Goal: Task Accomplishment & Management: Use online tool/utility

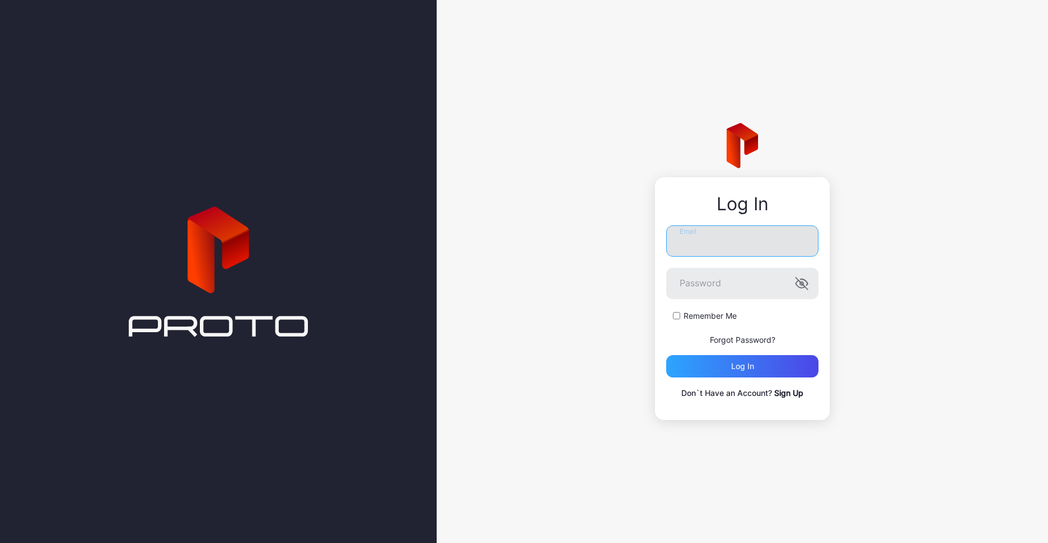
click at [756, 241] on input "Email" at bounding box center [742, 241] width 152 height 31
type input "**********"
click at [728, 236] on input "**********" at bounding box center [742, 241] width 152 height 31
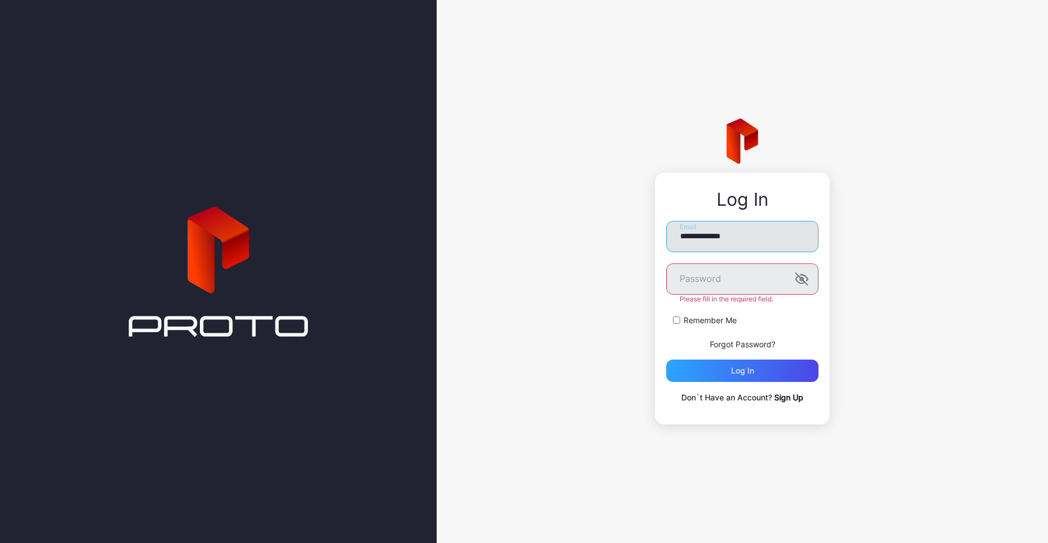
click at [728, 236] on input "**********" at bounding box center [742, 236] width 152 height 31
type input "**********"
click at [666, 360] on button "Log in" at bounding box center [742, 371] width 152 height 22
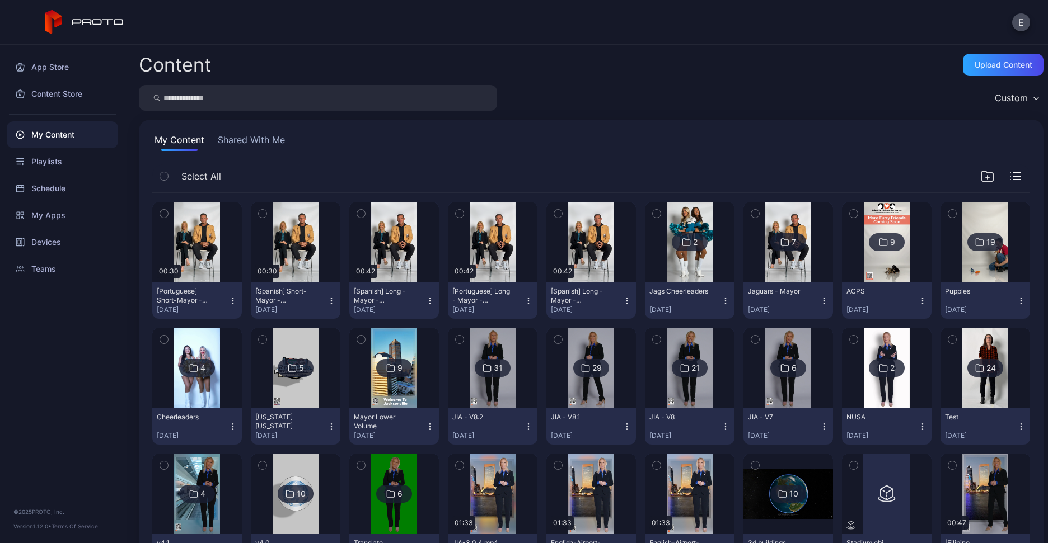
click at [981, 171] on icon "button" at bounding box center [987, 176] width 13 height 13
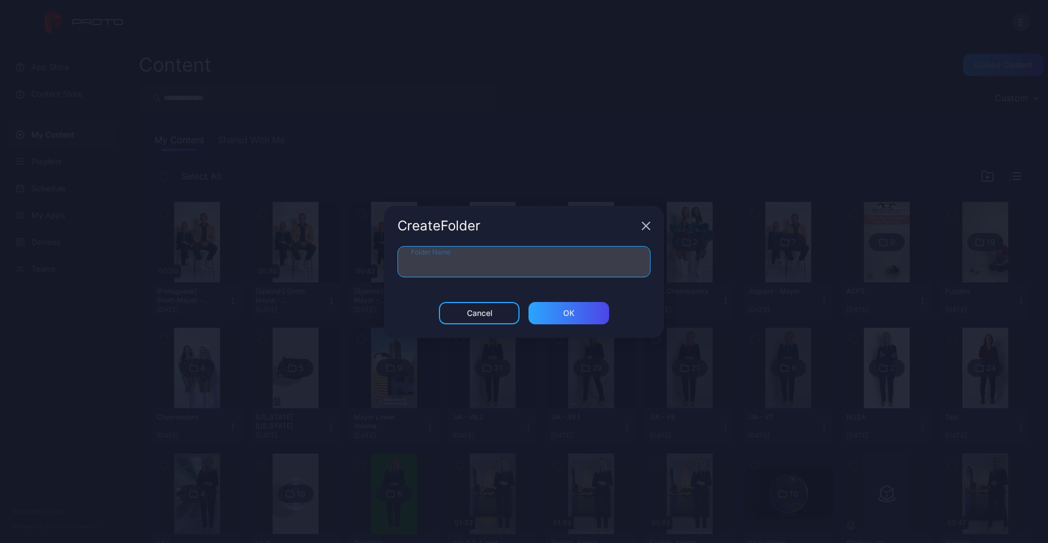
click at [617, 271] on input "Folder Name" at bounding box center [523, 261] width 253 height 31
type input "**********"
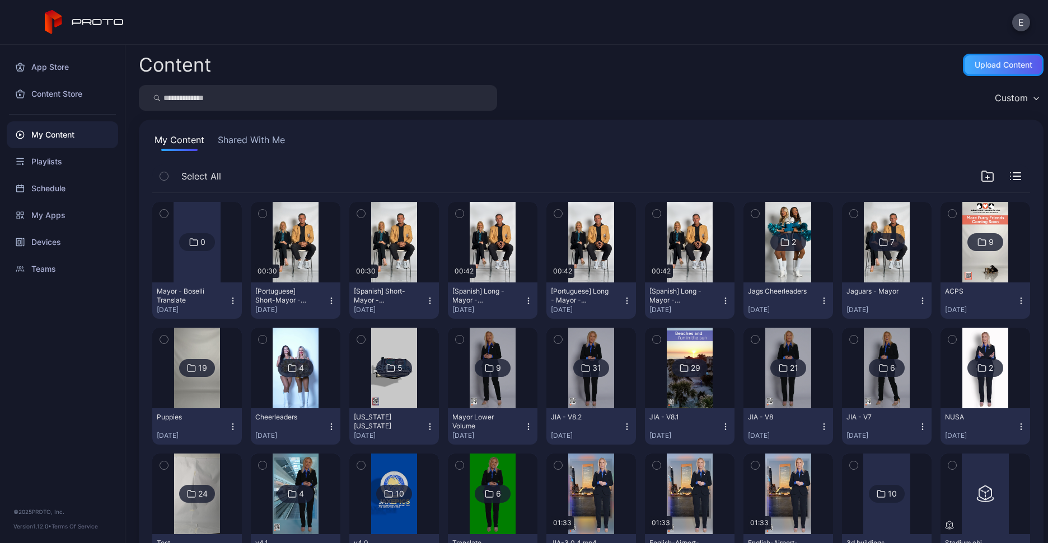
click at [990, 60] on div "Upload Content" at bounding box center [1003, 64] width 58 height 9
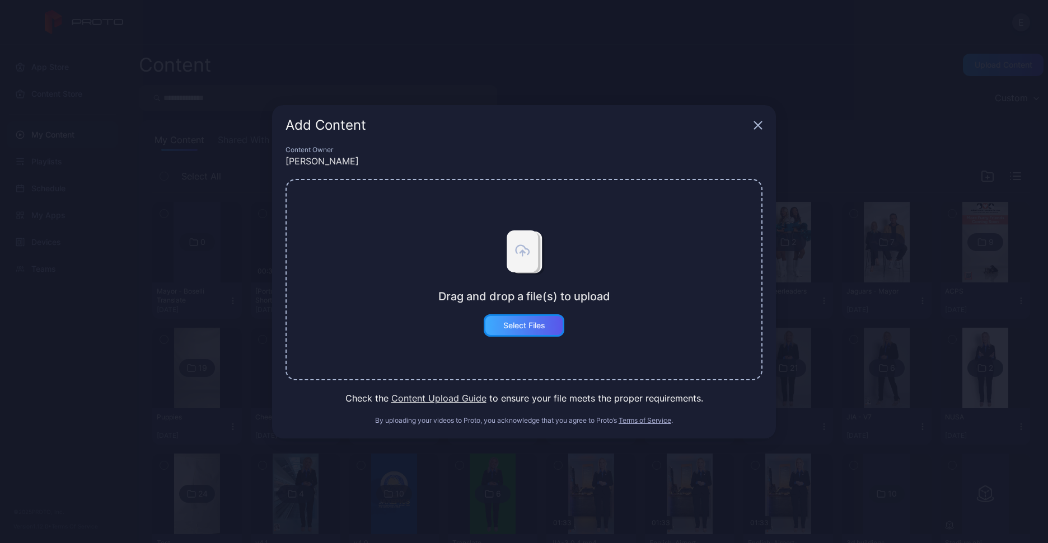
click at [529, 327] on div "Select Files" at bounding box center [524, 325] width 42 height 9
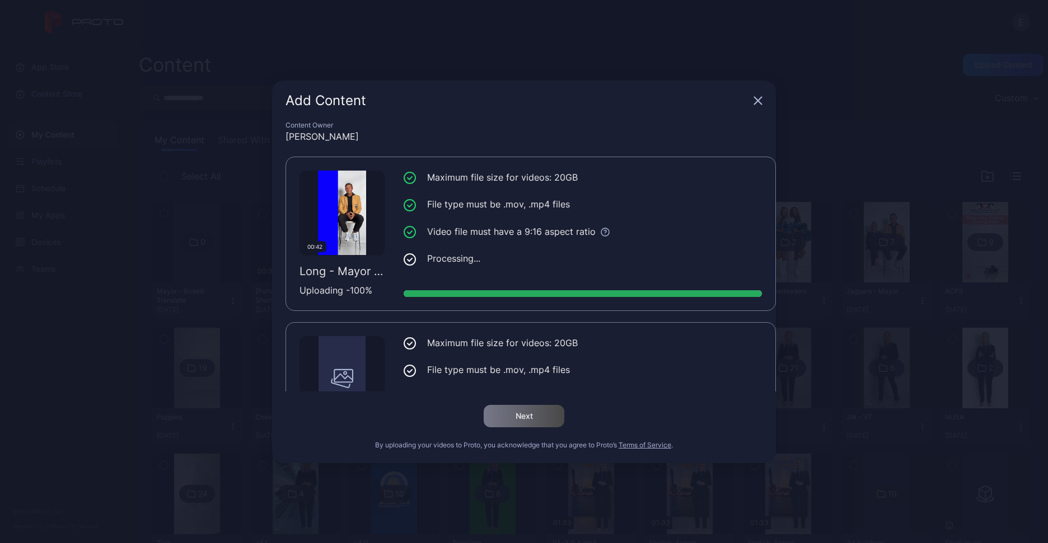
scroll to position [85, 0]
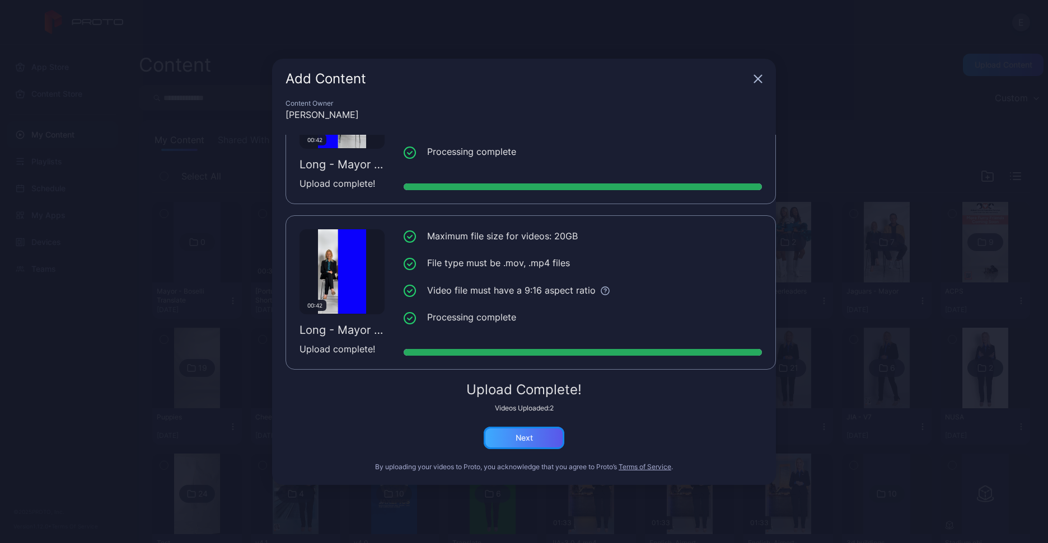
click at [520, 438] on div "Next" at bounding box center [523, 438] width 17 height 9
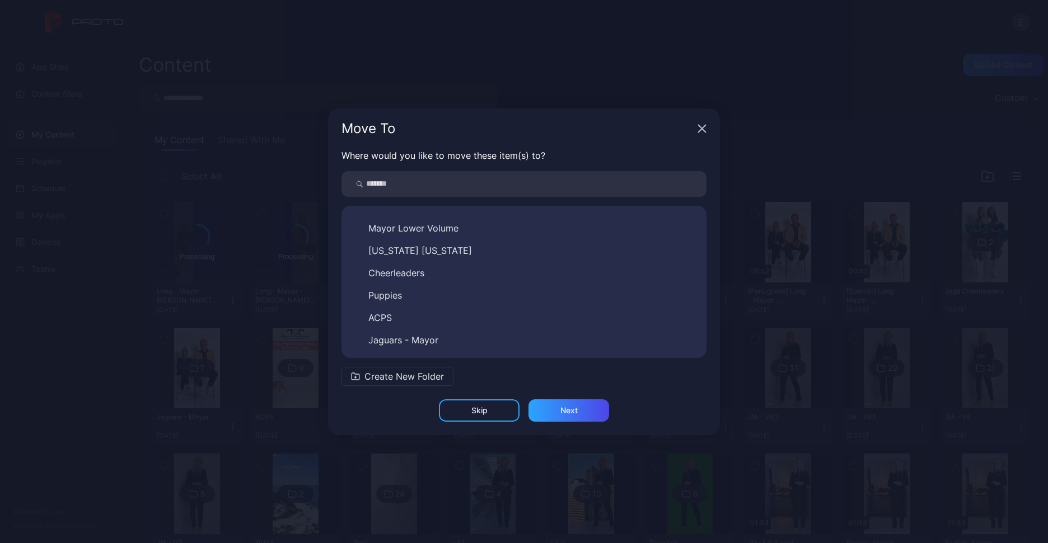
scroll to position [376, 0]
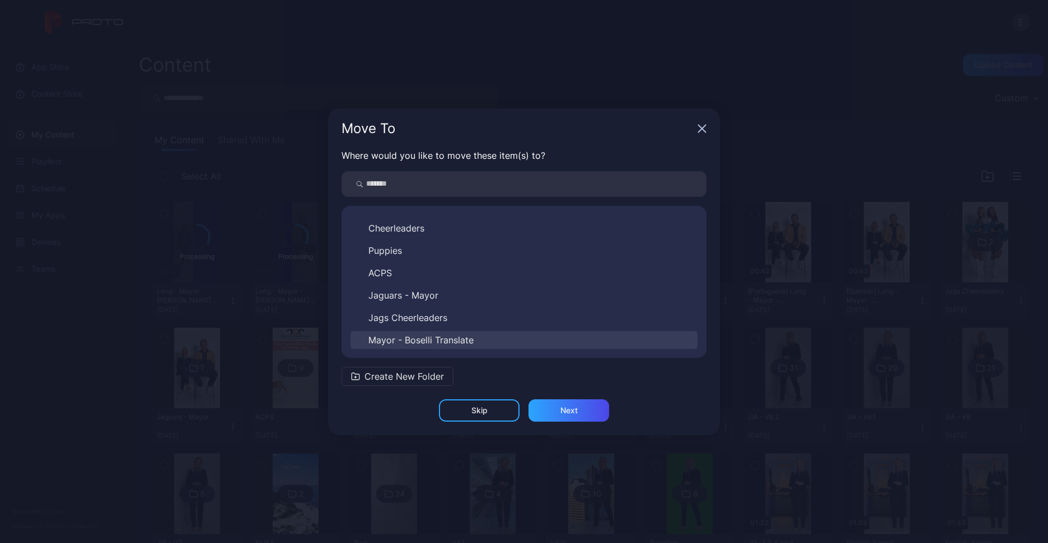
click at [451, 341] on button "Mayor - Boselli Translate" at bounding box center [523, 340] width 347 height 18
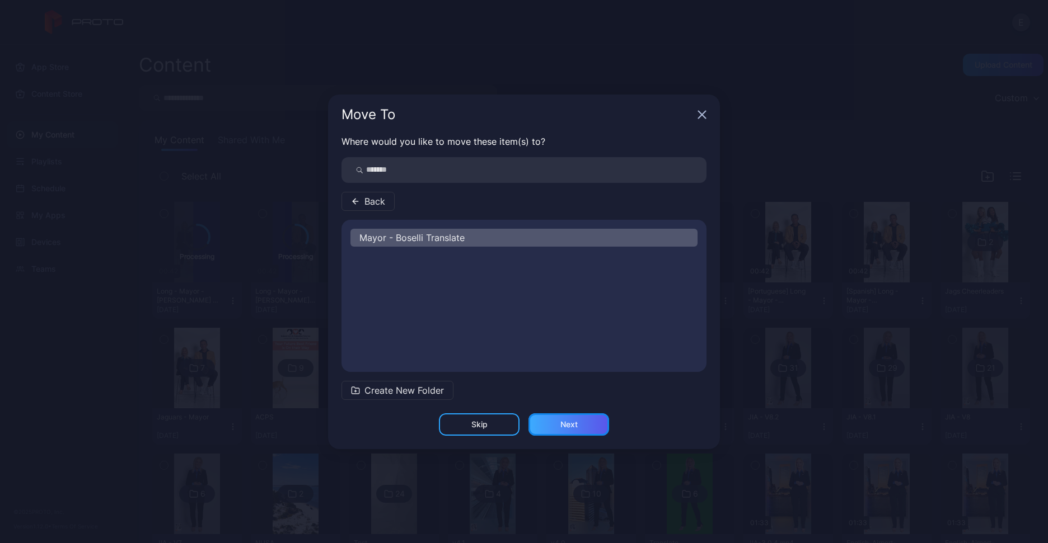
click at [556, 414] on div "Next" at bounding box center [568, 425] width 81 height 22
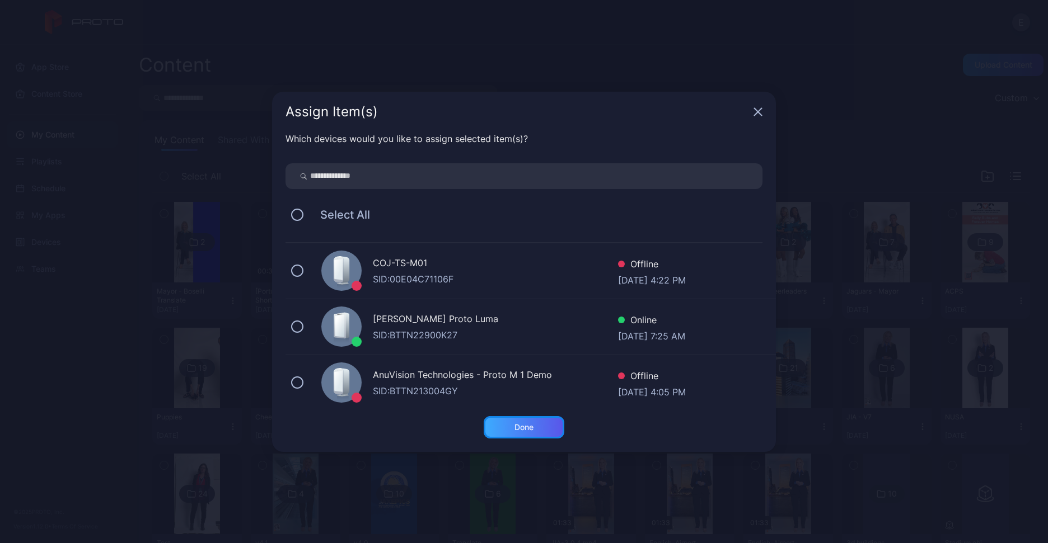
click at [524, 429] on div "Done" at bounding box center [523, 427] width 19 height 9
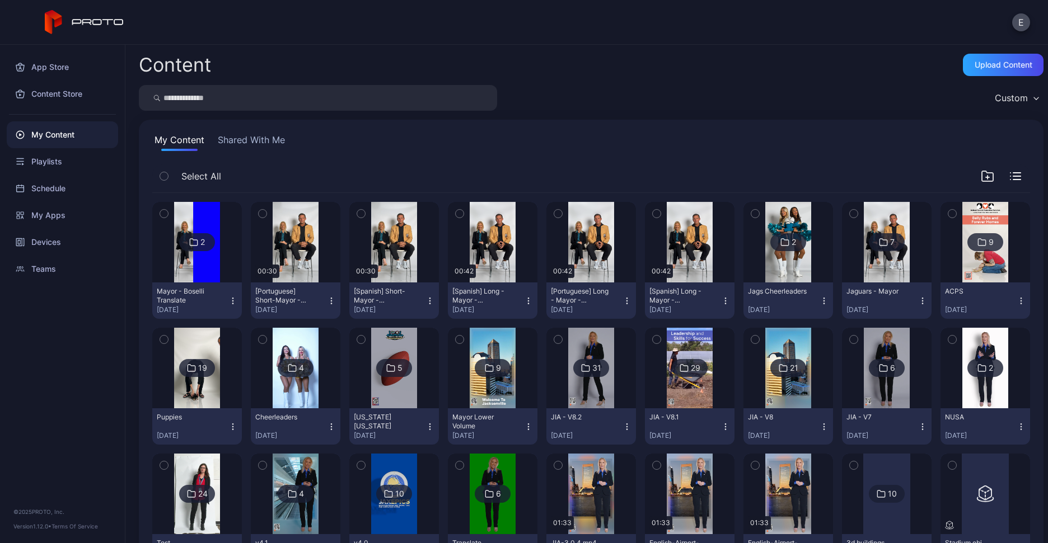
click at [201, 259] on img at bounding box center [196, 242] width 45 height 81
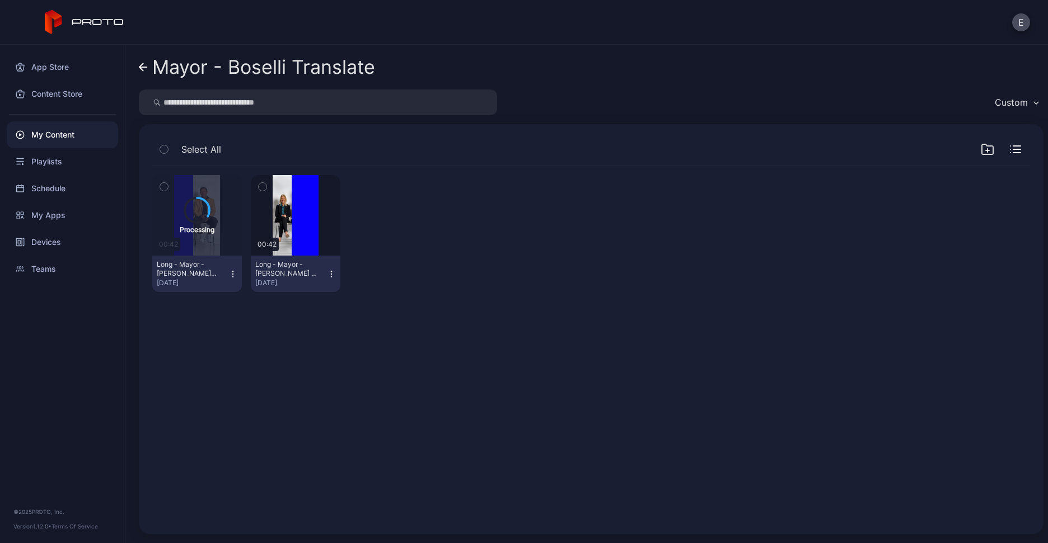
click at [333, 272] on button "Long - Mayor - [PERSON_NAME] - Mayor Only.mp4 [DATE]" at bounding box center [296, 274] width 90 height 36
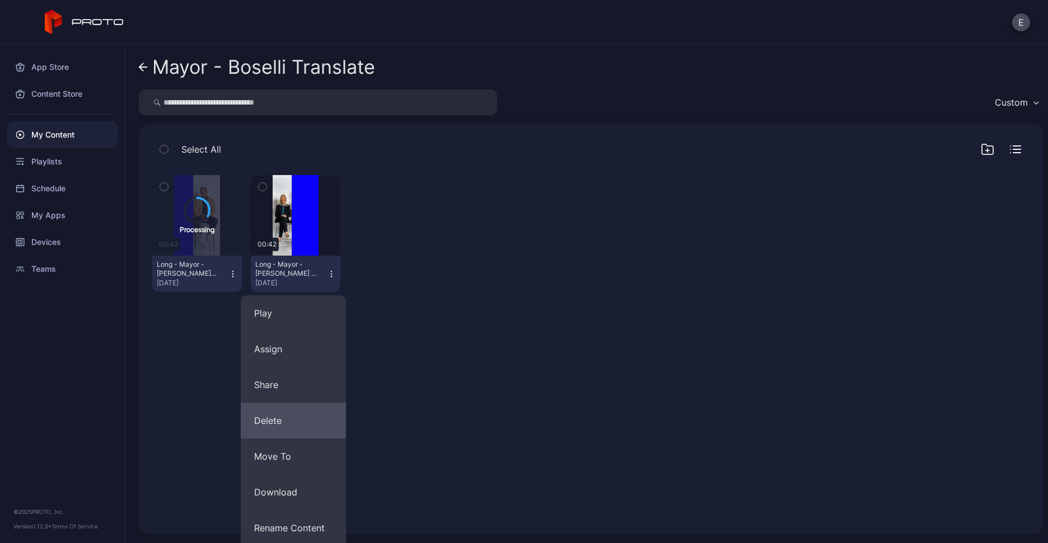
scroll to position [74, 0]
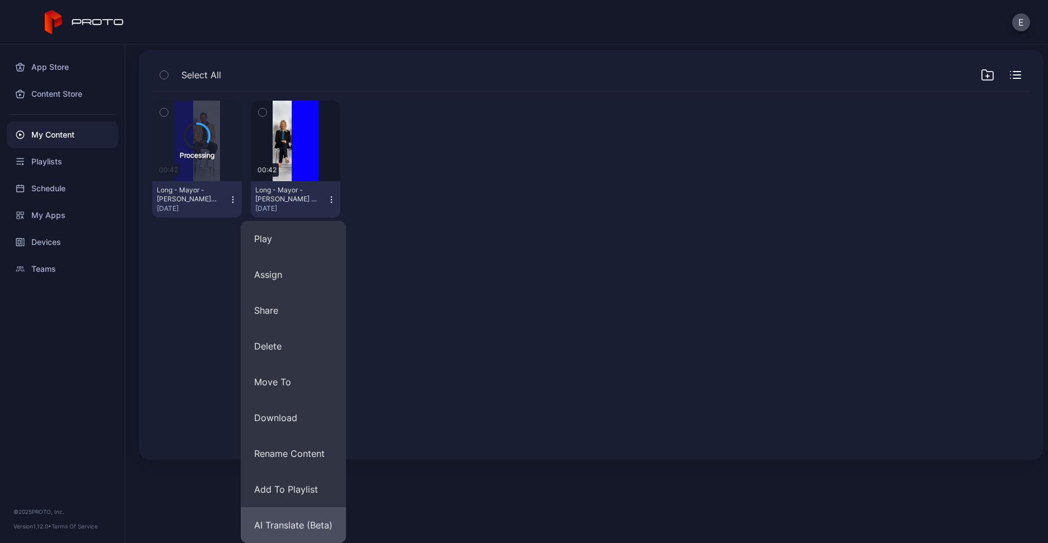
click at [297, 528] on button "AI Translate (Beta)" at bounding box center [293, 526] width 105 height 36
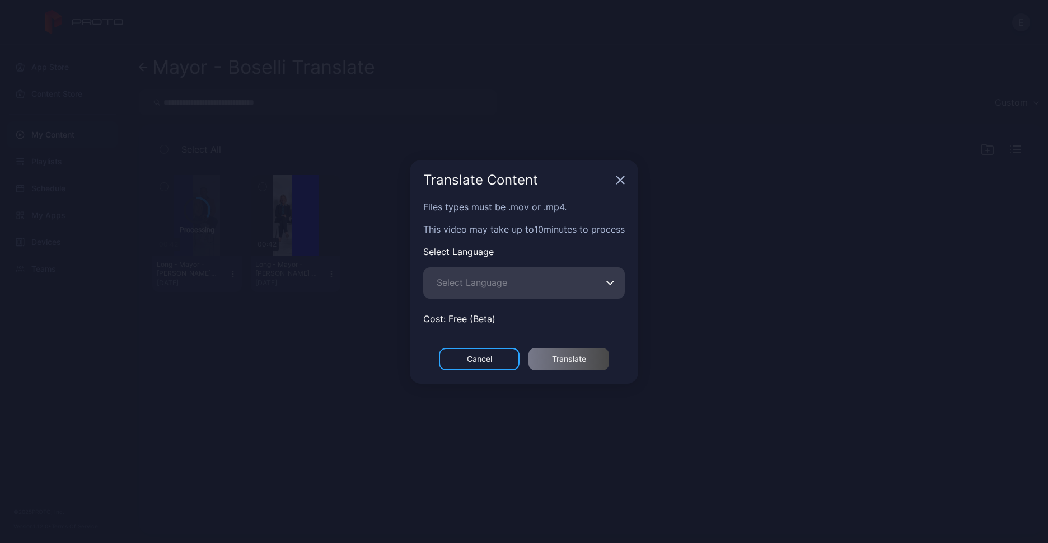
click at [507, 279] on span "Select Language" at bounding box center [472, 282] width 71 height 13
click at [523, 279] on input "Select Language" at bounding box center [523, 283] width 201 height 31
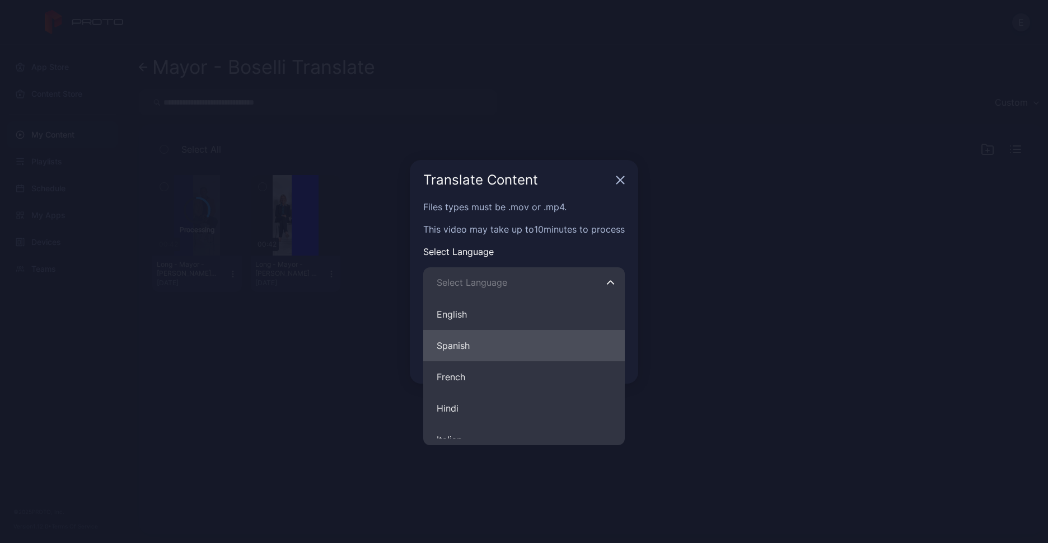
click at [486, 346] on button "Spanish" at bounding box center [523, 345] width 201 height 31
type input "*******"
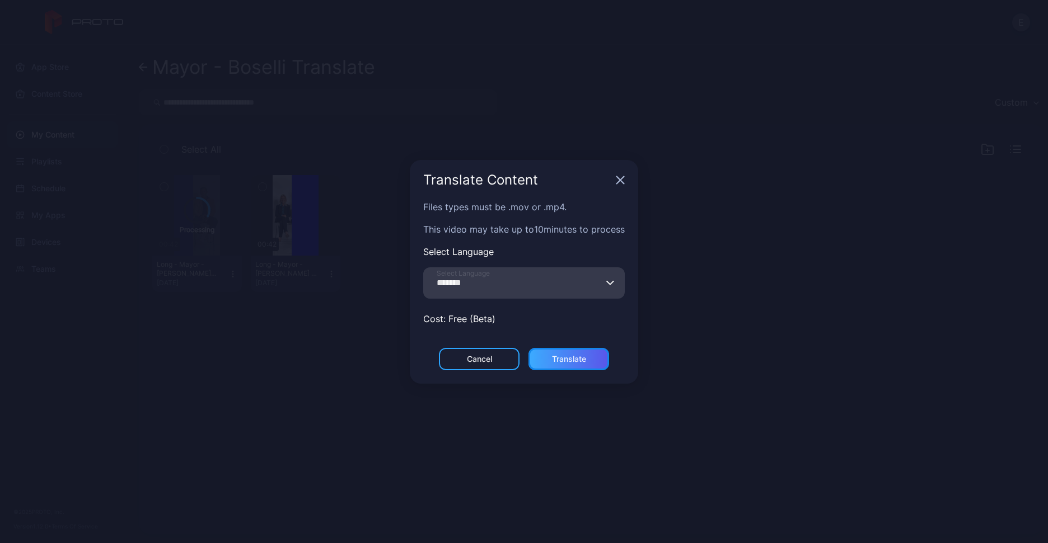
click at [580, 355] on div "Translate" at bounding box center [569, 359] width 34 height 9
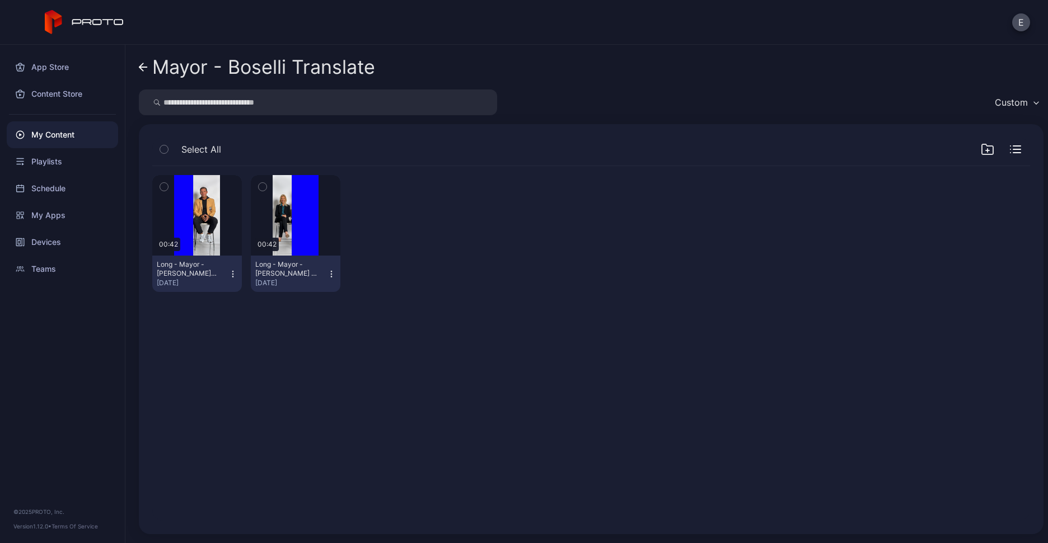
click at [230, 270] on icon "button" at bounding box center [232, 274] width 9 height 9
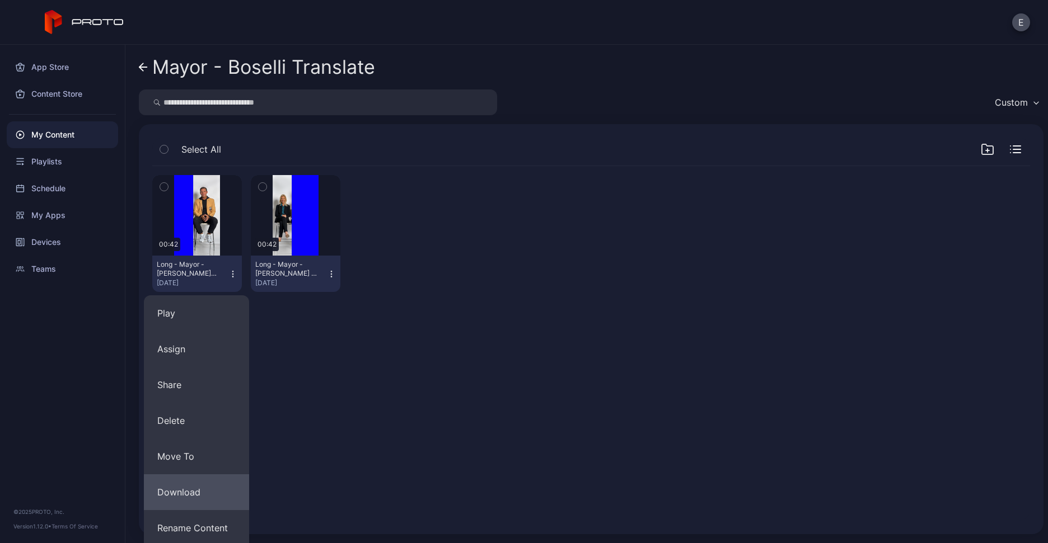
scroll to position [74, 0]
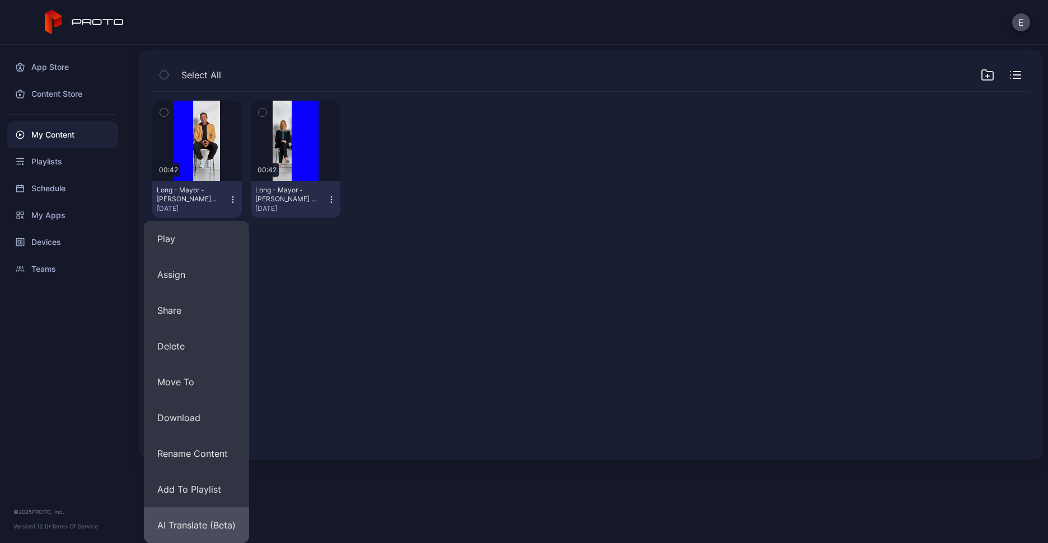
click at [207, 530] on button "AI Translate (Beta)" at bounding box center [196, 526] width 105 height 36
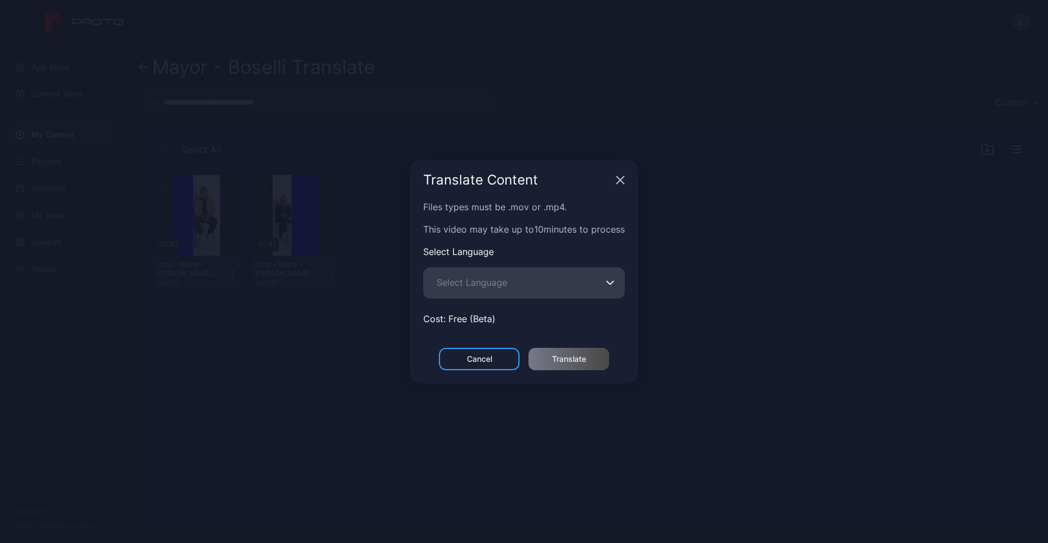
click at [466, 278] on span "Select Language" at bounding box center [472, 282] width 71 height 13
click at [466, 278] on input "Select Language" at bounding box center [523, 283] width 201 height 31
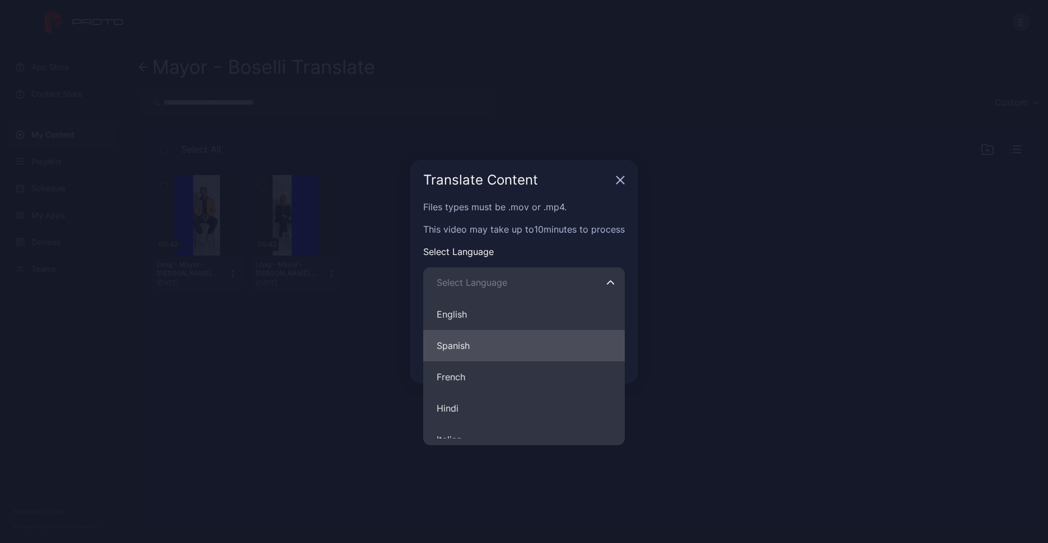
click at [479, 342] on button "Spanish" at bounding box center [523, 345] width 201 height 31
type input "*******"
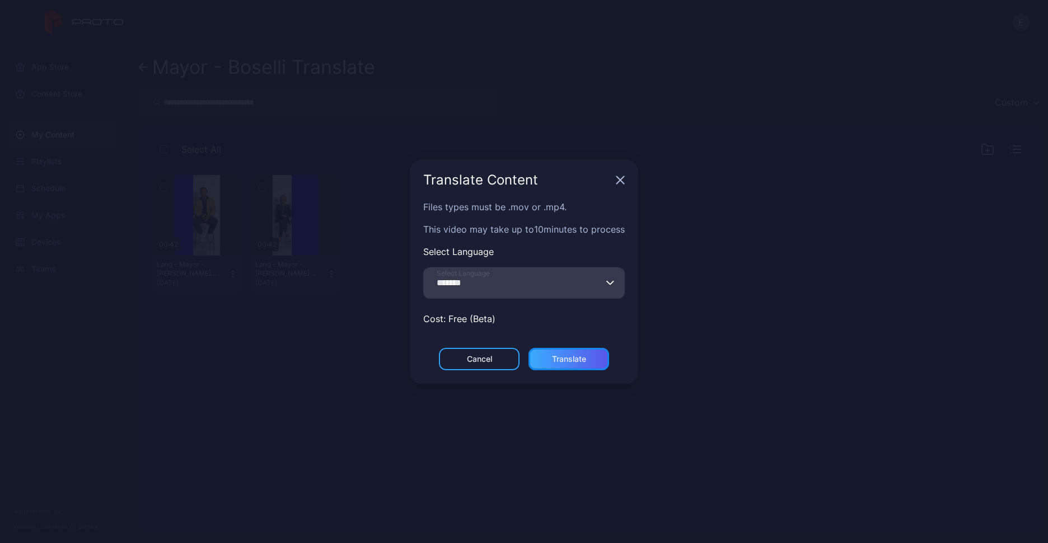
click at [579, 355] on div "Translate" at bounding box center [569, 359] width 34 height 9
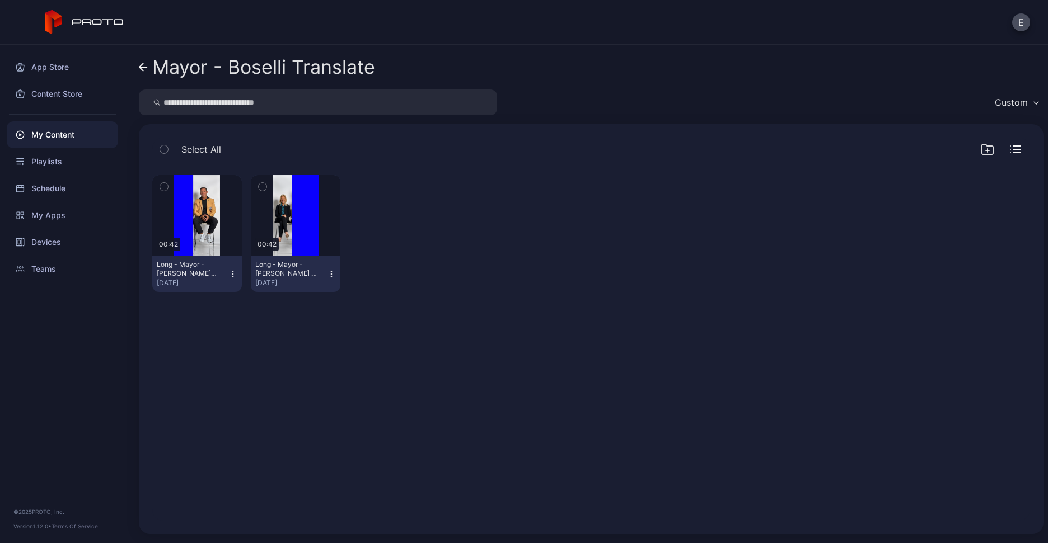
click at [64, 130] on div "My Content" at bounding box center [62, 134] width 111 height 27
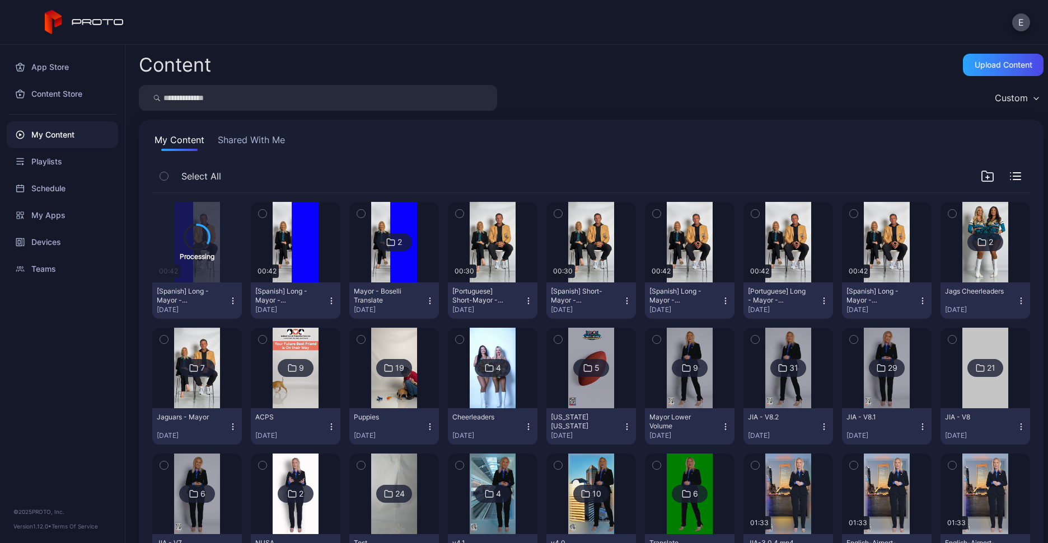
click at [327, 297] on icon "button" at bounding box center [331, 301] width 9 height 9
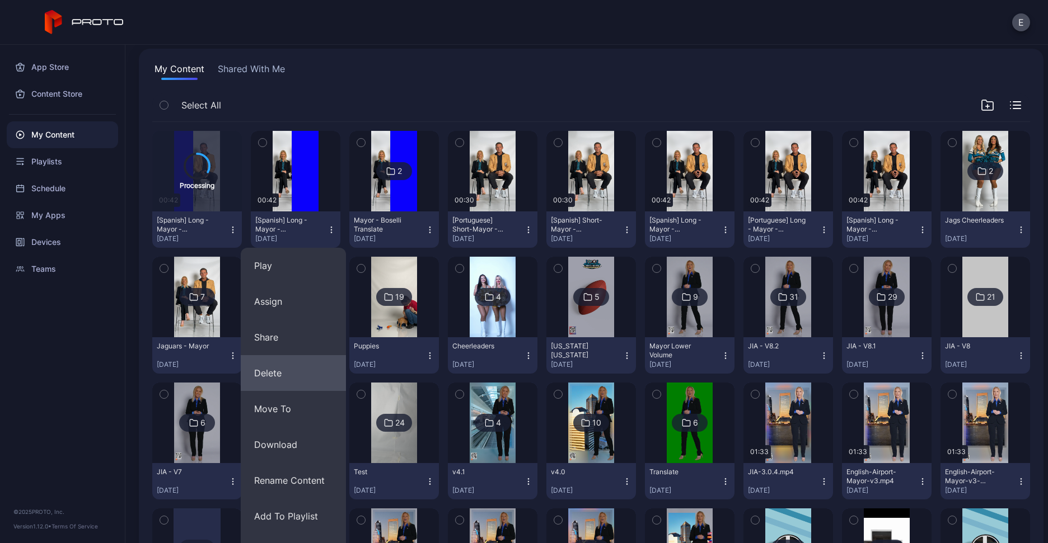
scroll to position [95, 0]
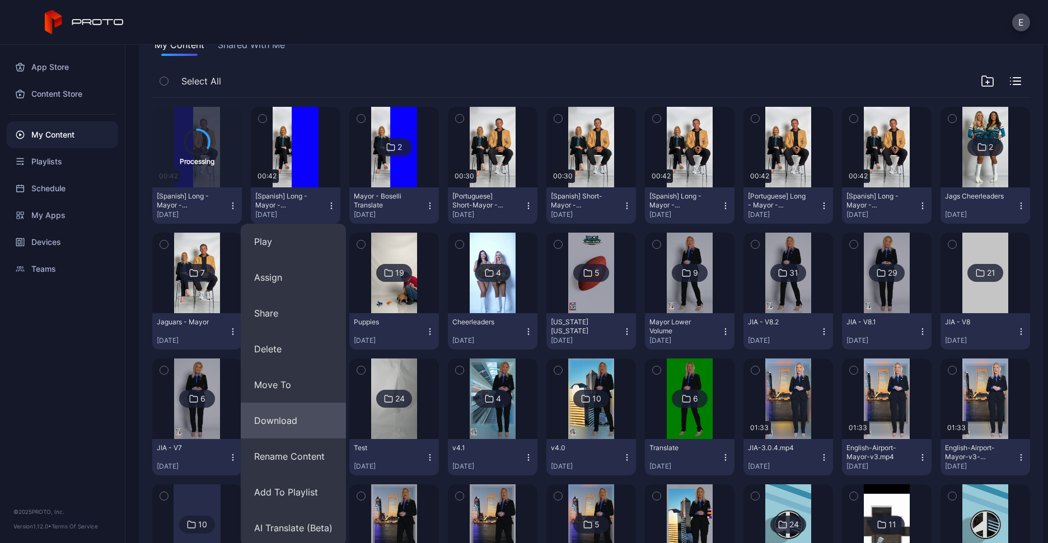
click at [283, 413] on button "Download" at bounding box center [293, 421] width 105 height 36
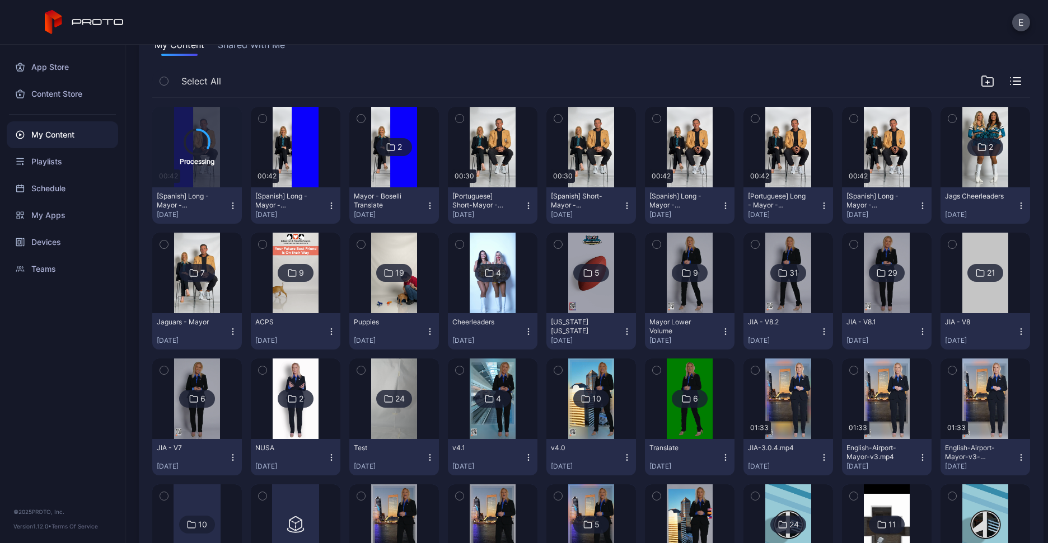
click at [260, 115] on icon "button" at bounding box center [263, 119] width 8 height 12
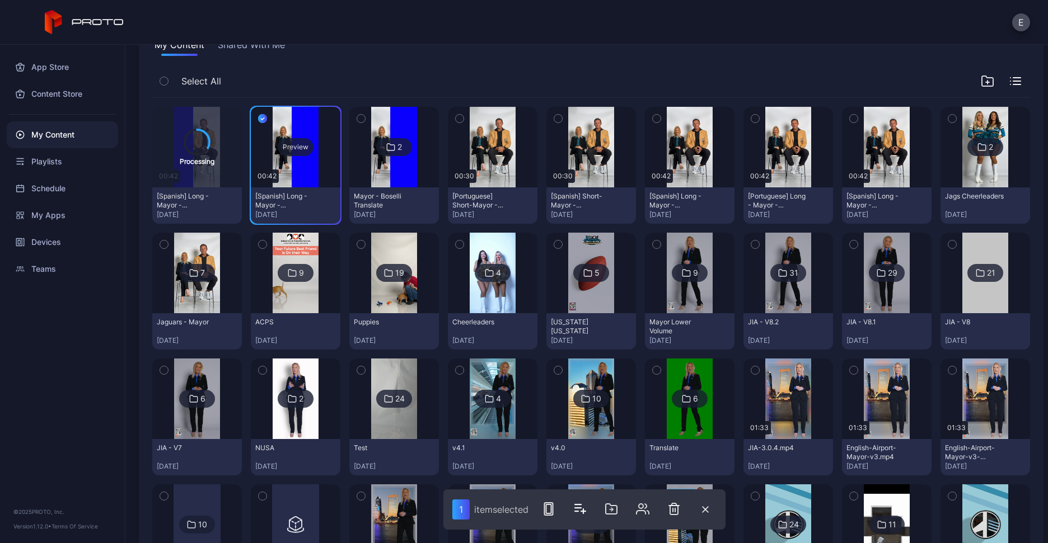
scroll to position [0, 0]
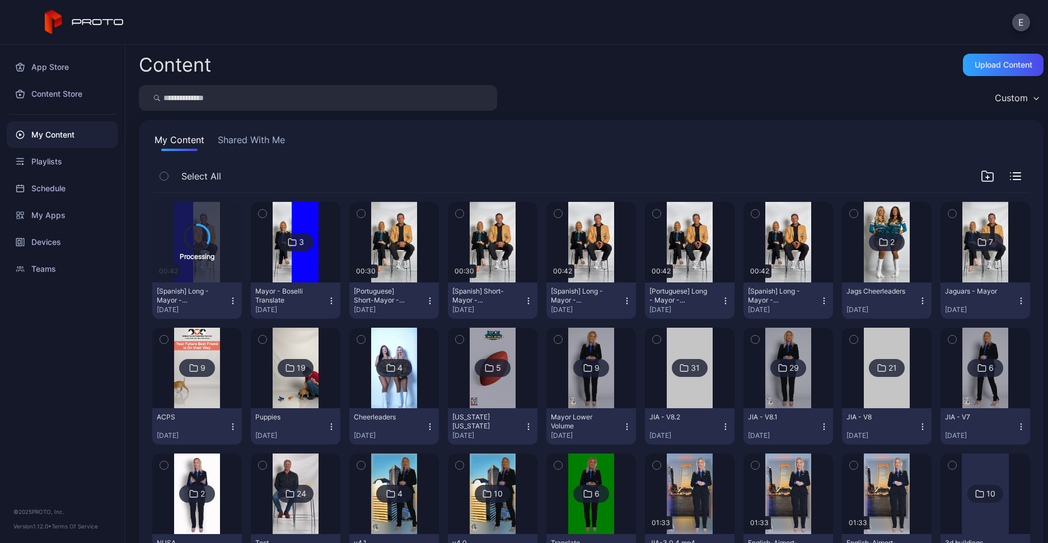
click at [322, 165] on div "Select All" at bounding box center [591, 179] width 878 height 29
click at [234, 298] on icon "button" at bounding box center [232, 301] width 9 height 9
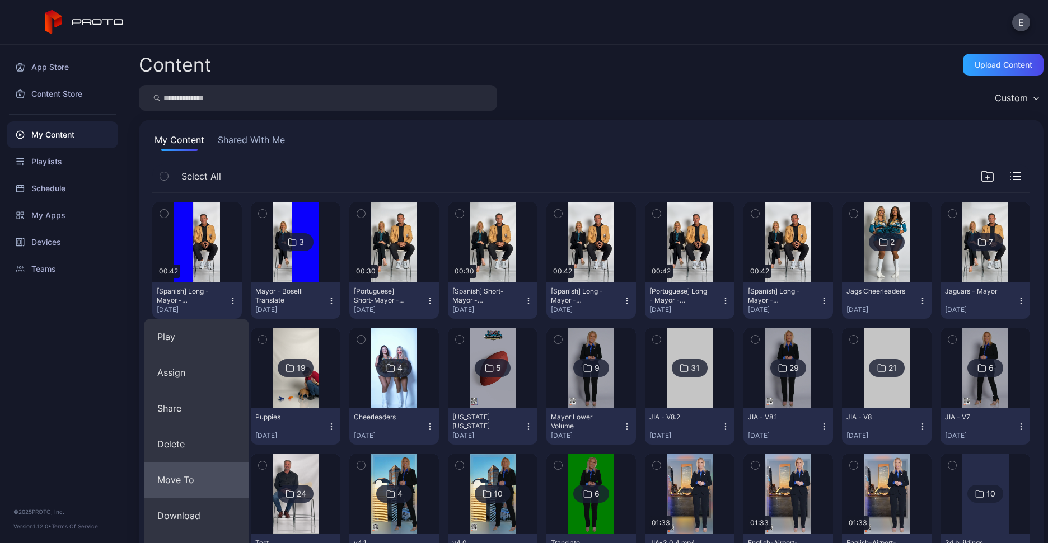
scroll to position [6, 0]
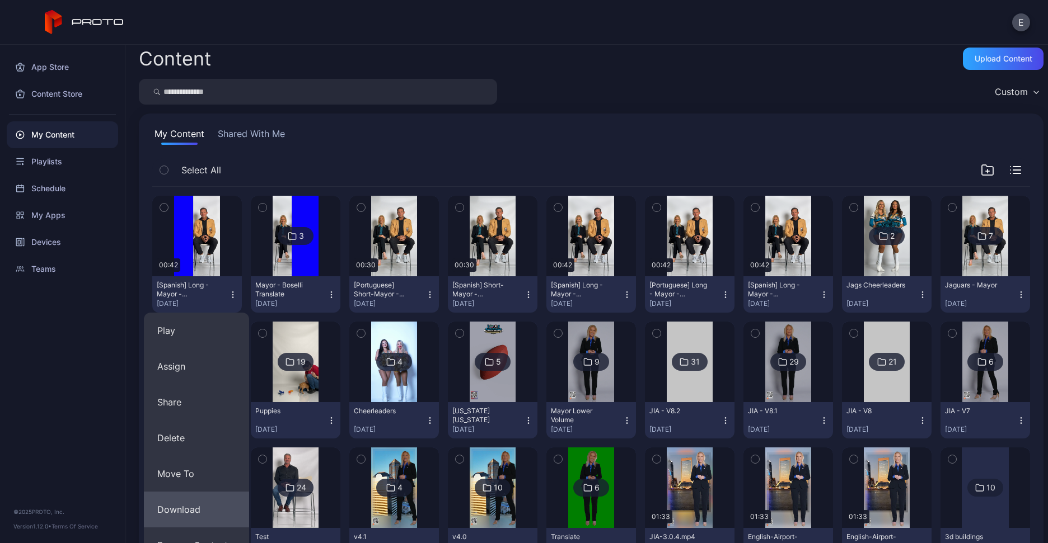
click at [186, 502] on button "Download" at bounding box center [196, 510] width 105 height 36
